Goal: Task Accomplishment & Management: Complete application form

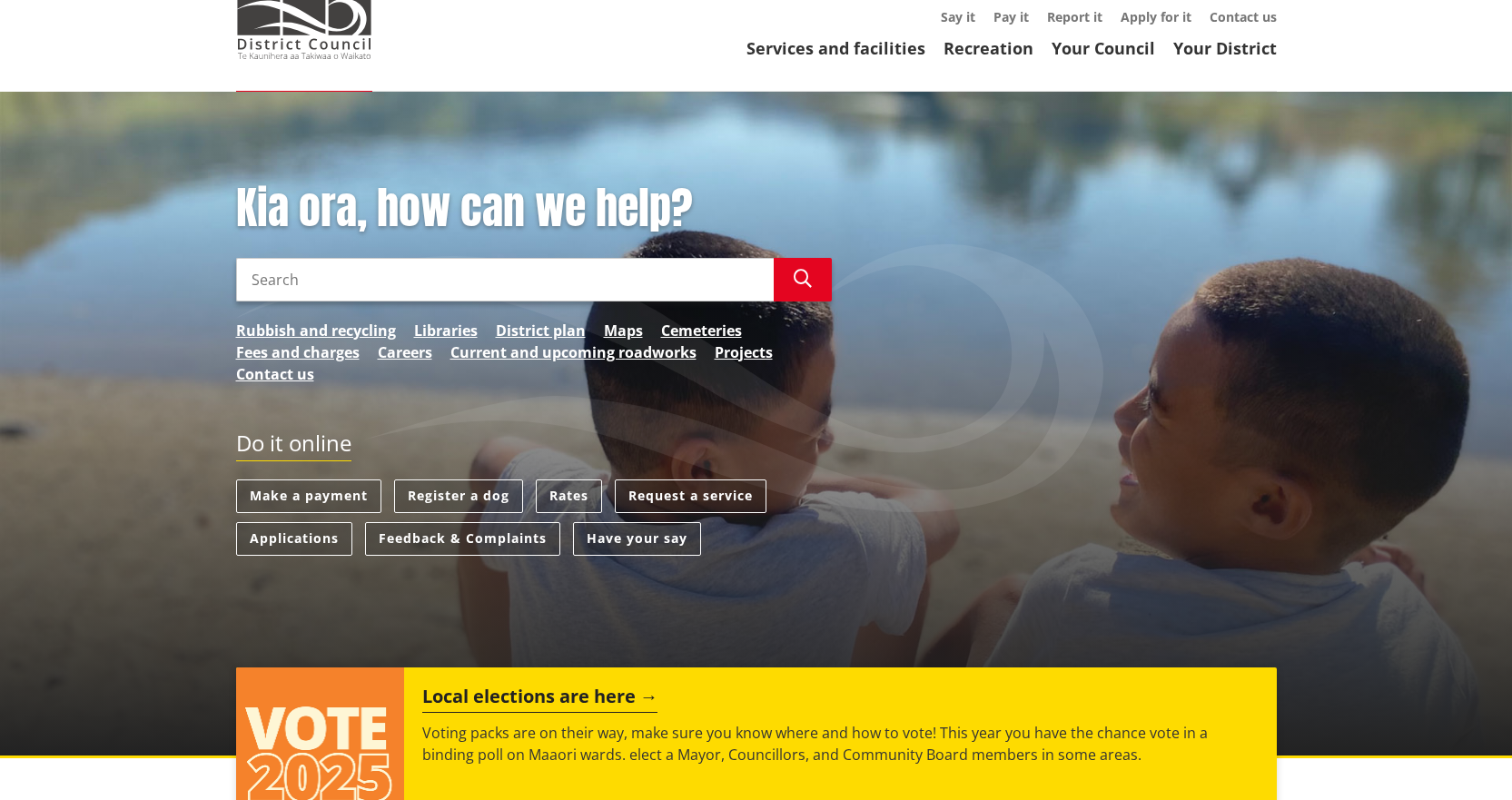
scroll to position [91, 0]
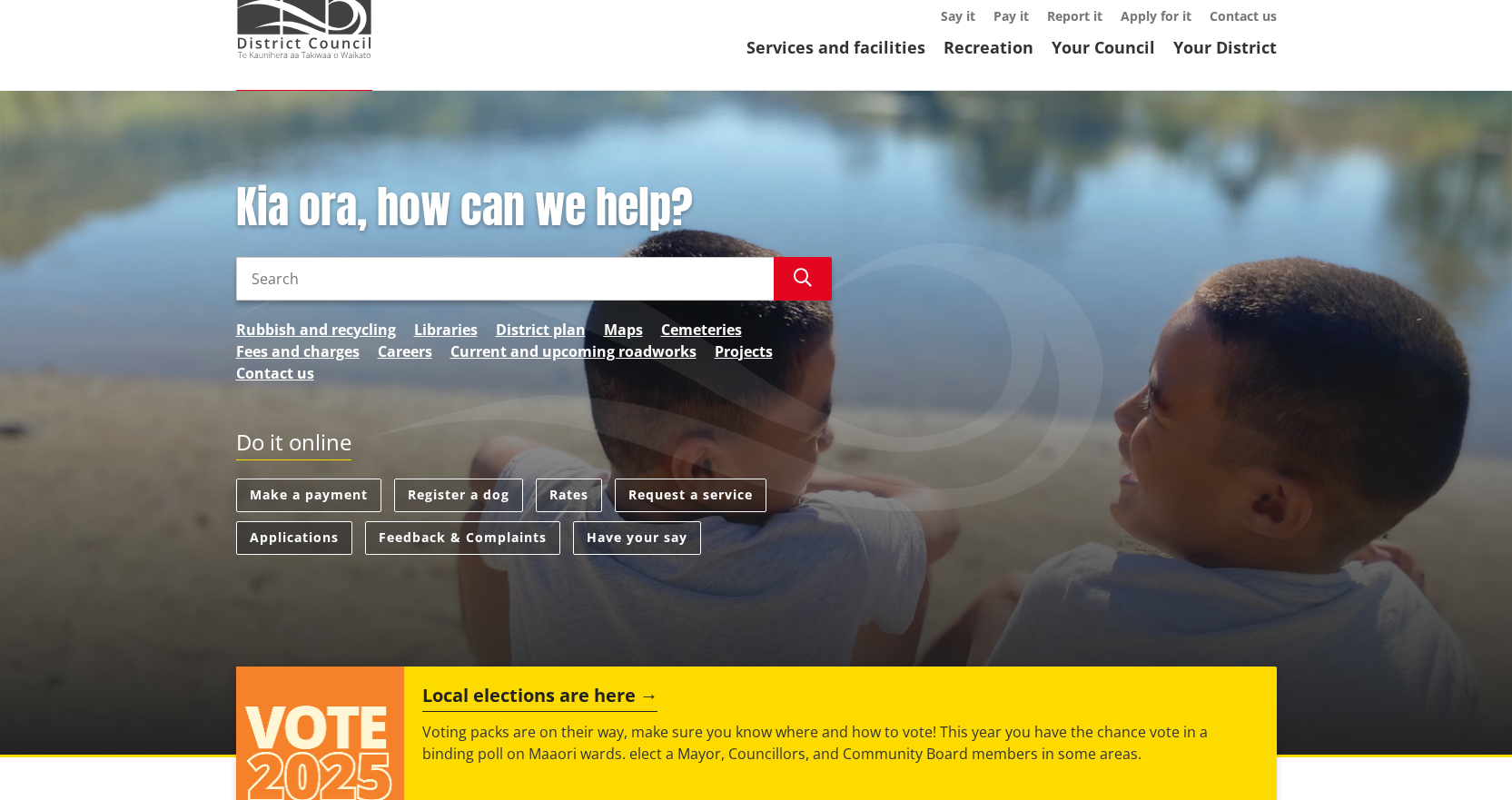
click at [293, 534] on link "Applications" at bounding box center [294, 538] width 116 height 33
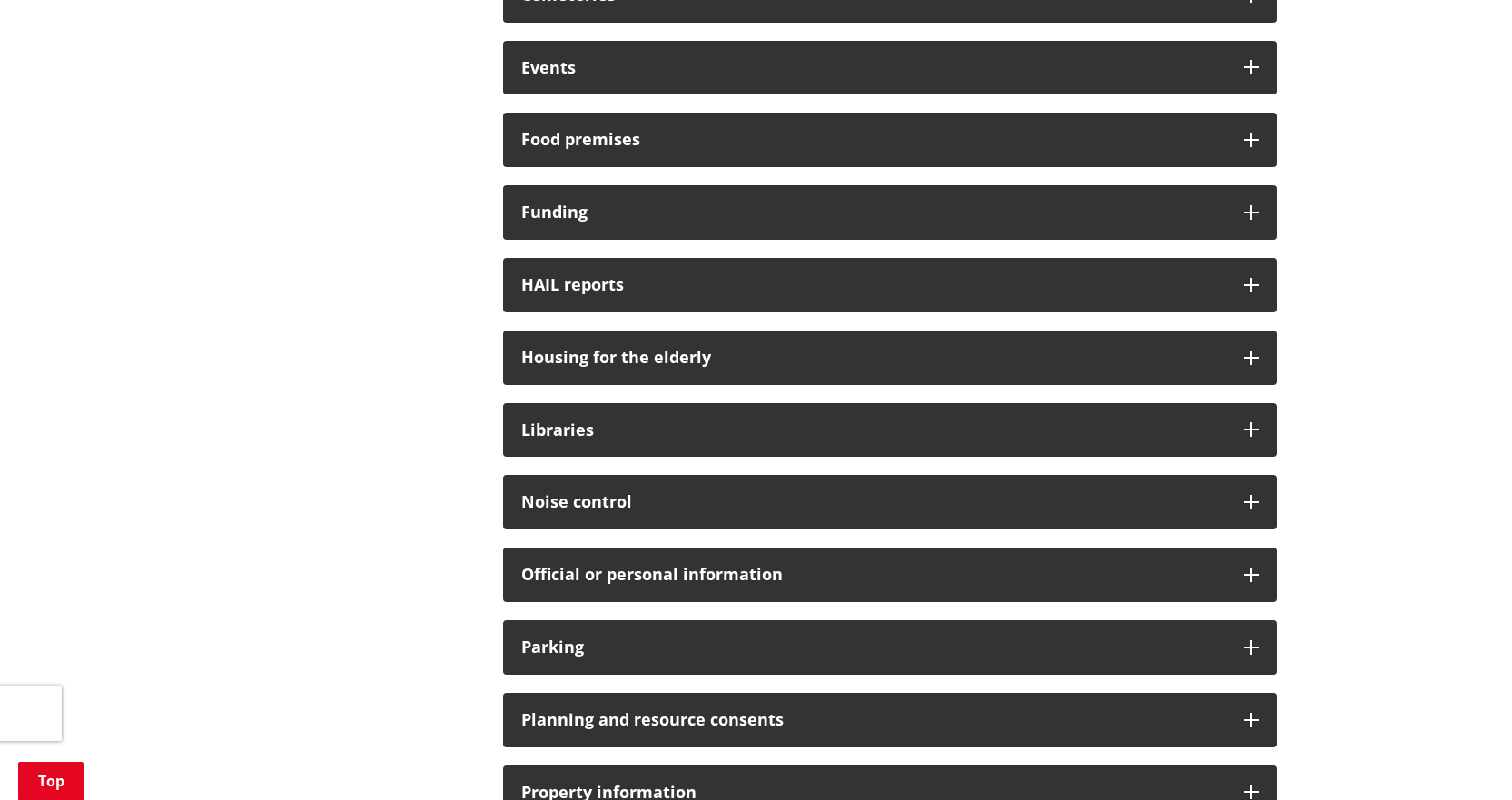
scroll to position [909, 0]
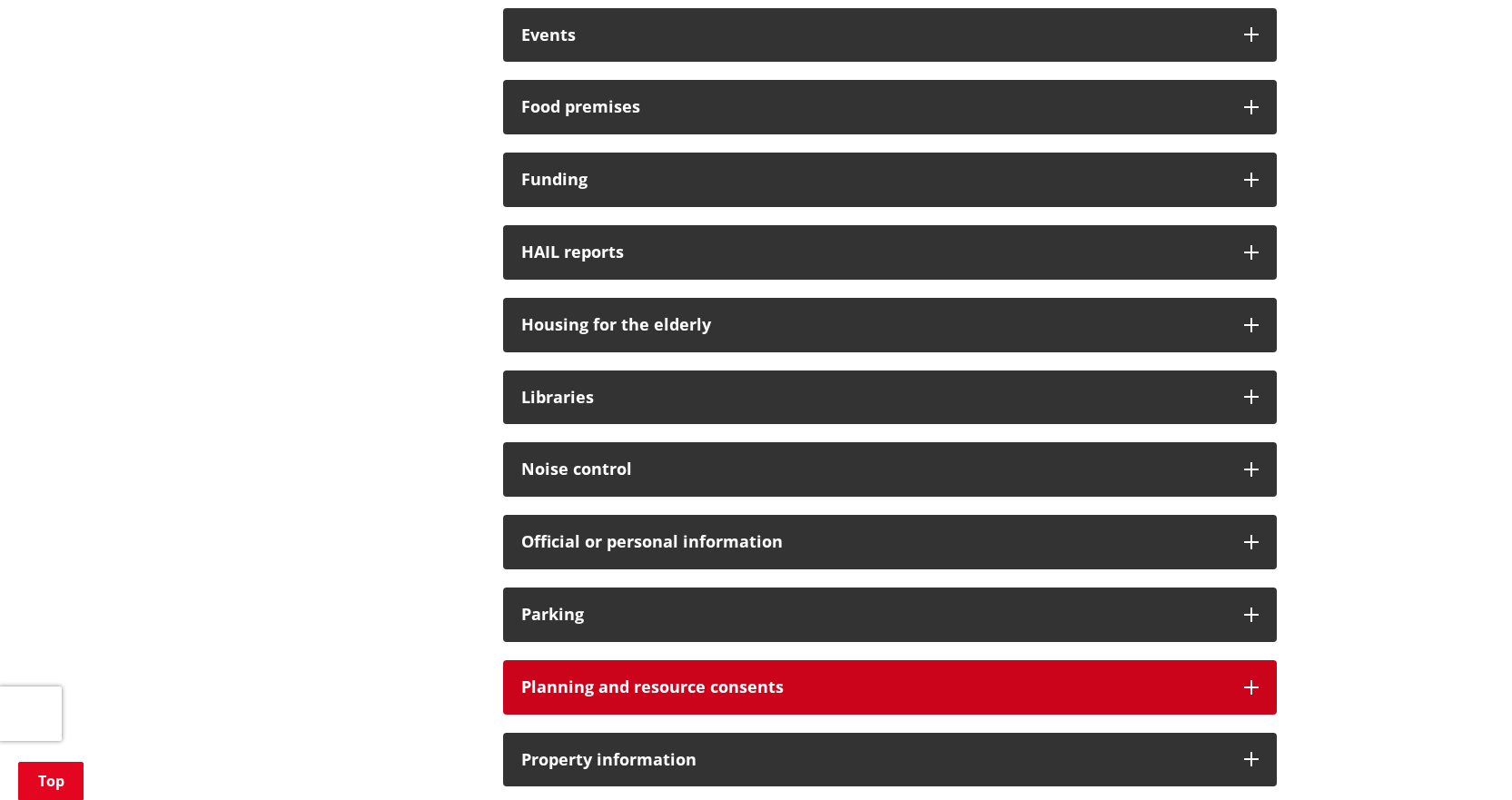
click at [606, 695] on h3 "Planning and resource consents" at bounding box center [873, 688] width 705 height 18
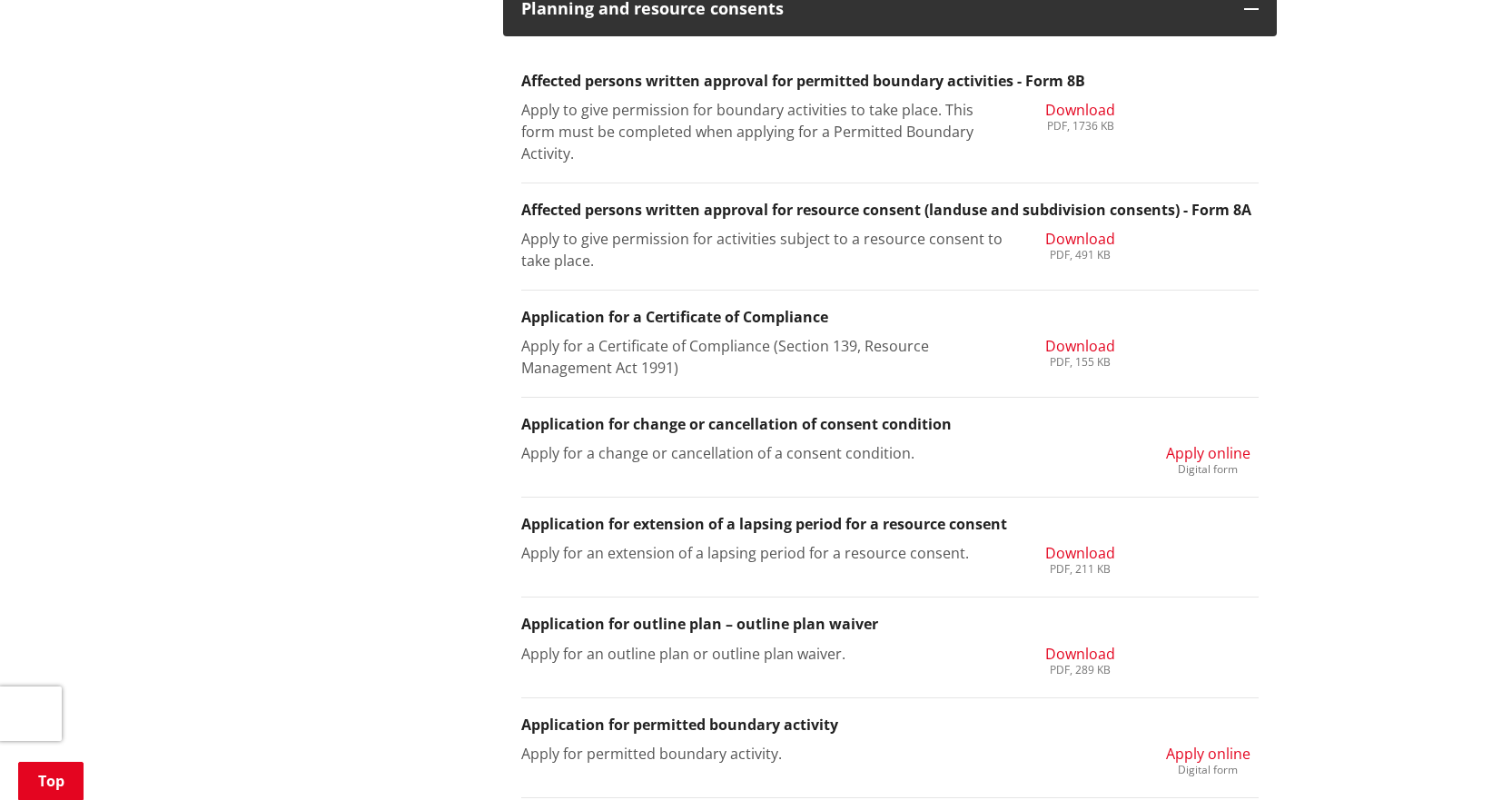
scroll to position [1726, 0]
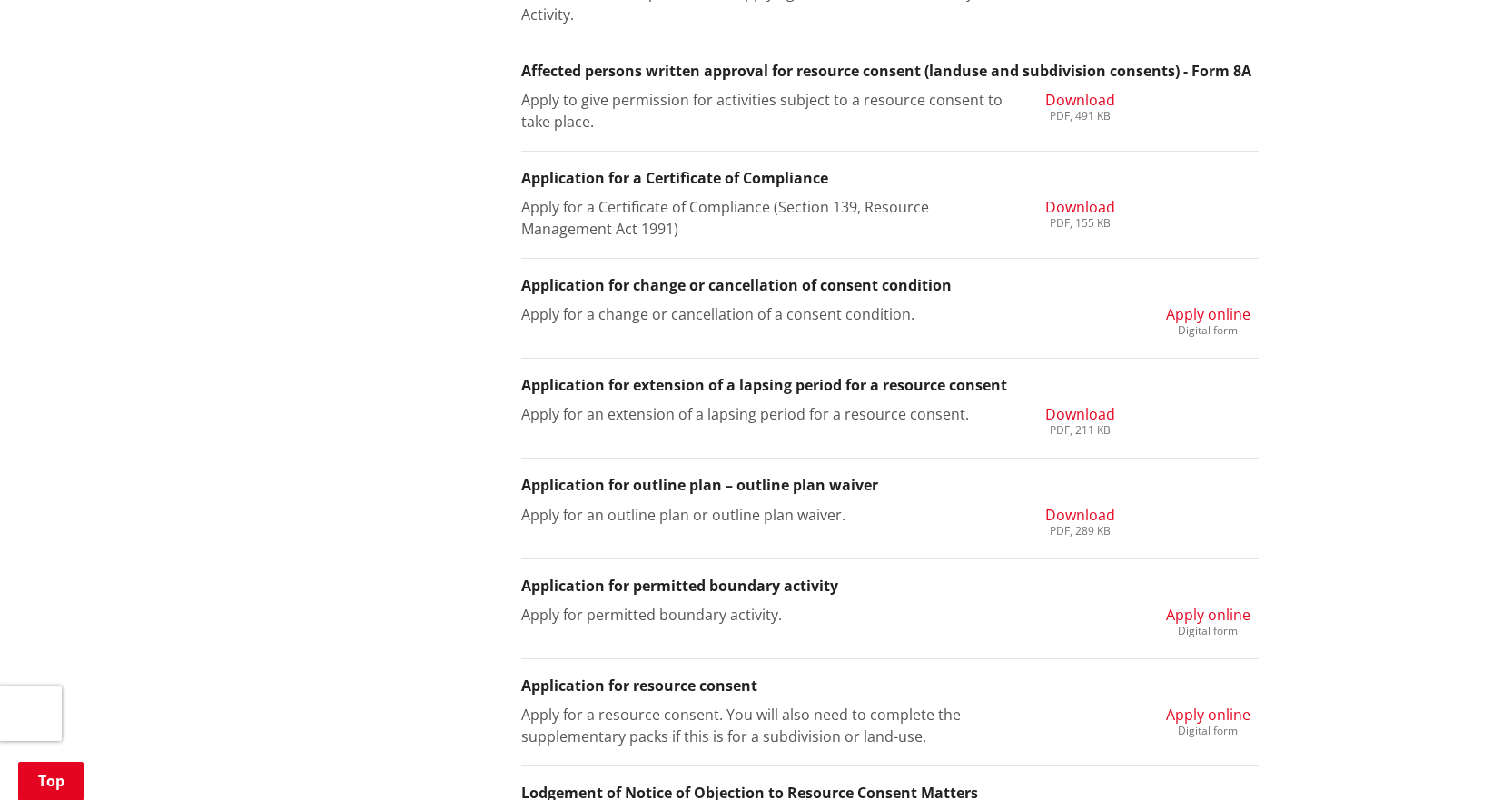
click at [1195, 616] on span "Apply online" at bounding box center [1209, 615] width 85 height 20
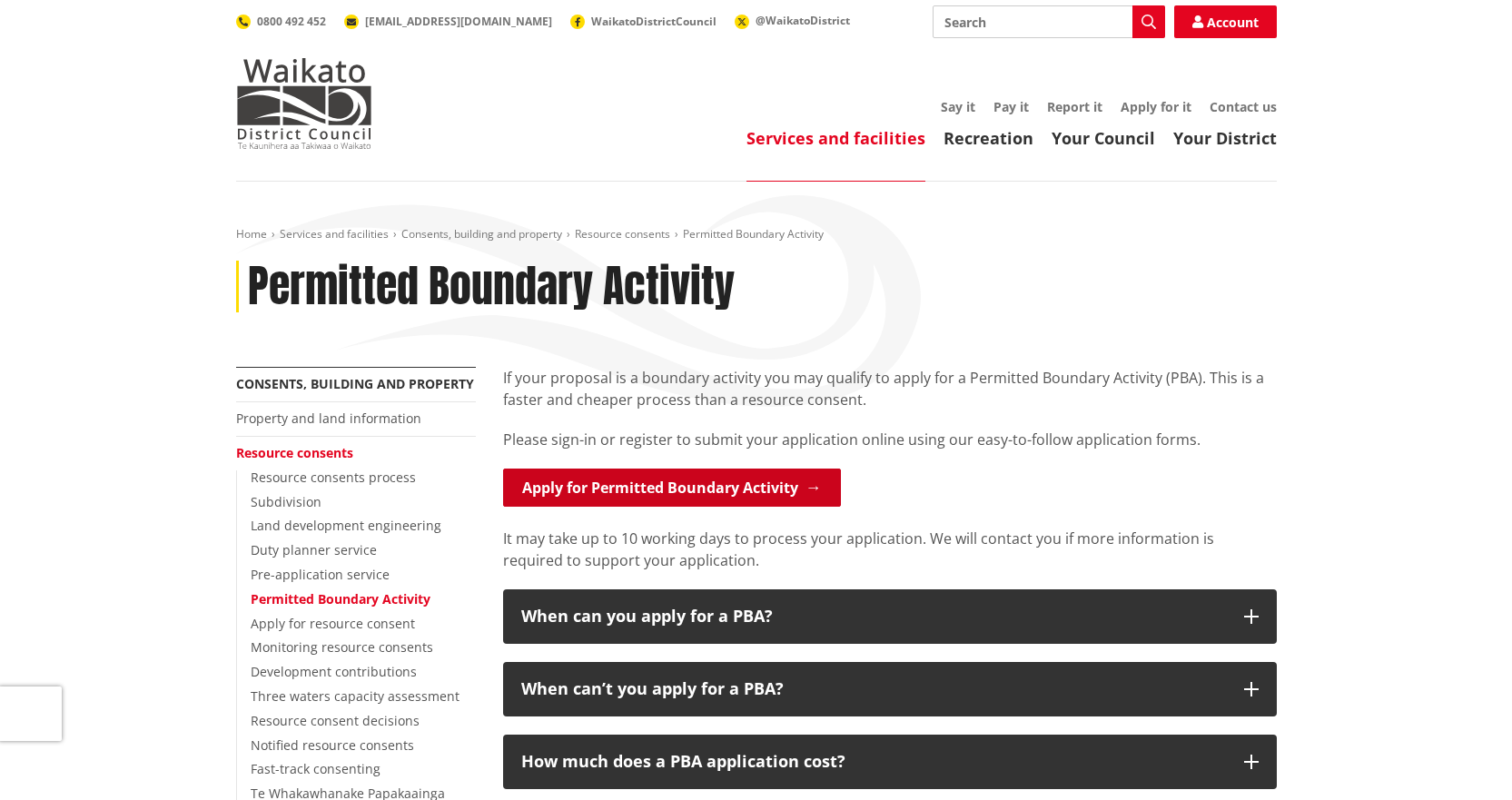
click at [728, 475] on link "Apply for Permitted Boundary Activity" at bounding box center [672, 488] width 338 height 38
